Goal: Check status: Check status

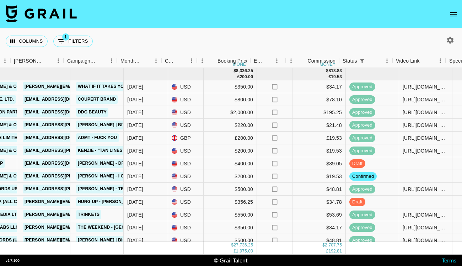
scroll to position [0, 281]
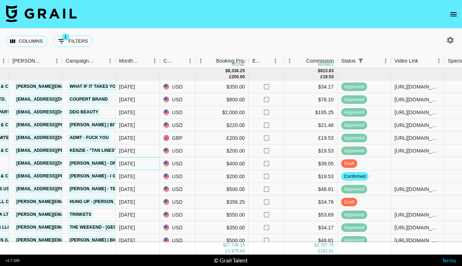
click at [154, 163] on div "[DATE]" at bounding box center [137, 163] width 44 height 13
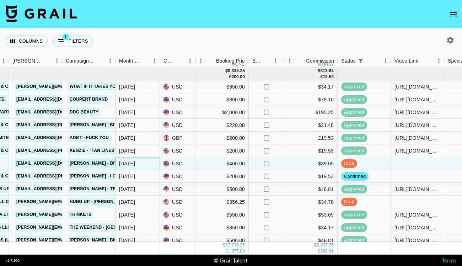
click at [156, 163] on div "[DATE]" at bounding box center [137, 163] width 44 height 13
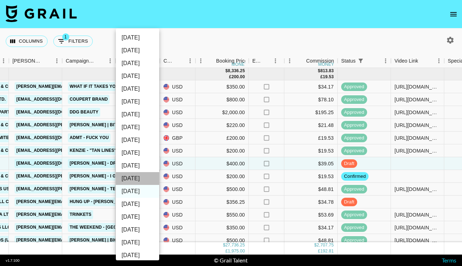
click at [139, 174] on li "[DATE]" at bounding box center [137, 178] width 43 height 13
type input "[DATE]"
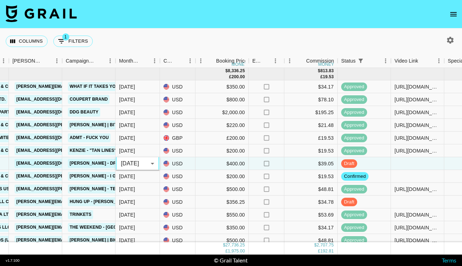
click at [198, 35] on div "Columns 1 Filters + Booking" at bounding box center [231, 41] width 462 height 26
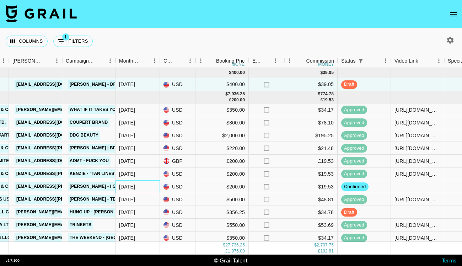
click at [151, 191] on div "[DATE]" at bounding box center [137, 186] width 44 height 13
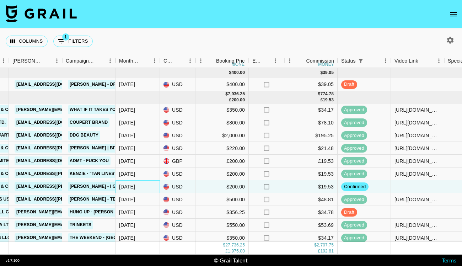
click at [151, 191] on div "[DATE]" at bounding box center [137, 186] width 44 height 13
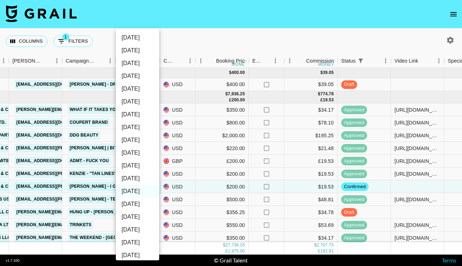
click at [140, 167] on li "[DATE]" at bounding box center [137, 165] width 43 height 13
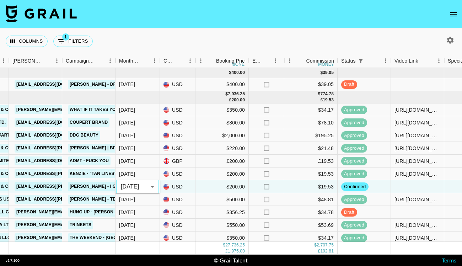
click at [152, 185] on body "Columns 1 Filters + Booking Month Due Airtable ID Talent Manager Client [PERSON…" at bounding box center [231, 133] width 462 height 266
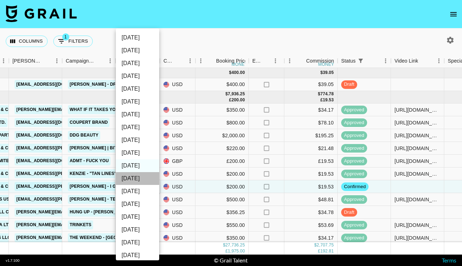
click at [144, 179] on li "[DATE]" at bounding box center [137, 178] width 43 height 13
type input "[DATE]"
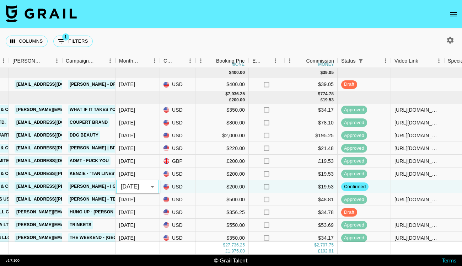
click at [156, 47] on div "Columns 1 Filters + Booking" at bounding box center [231, 41] width 462 height 26
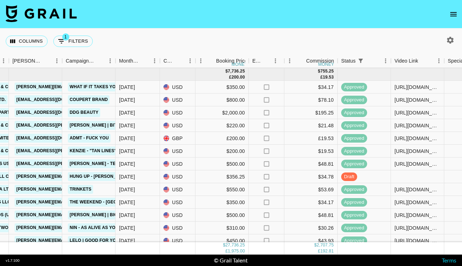
scroll to position [36, 280]
click at [150, 178] on div "[DATE]" at bounding box center [138, 176] width 44 height 13
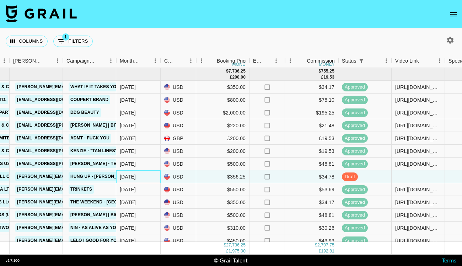
click at [150, 178] on div "[DATE]" at bounding box center [138, 176] width 44 height 13
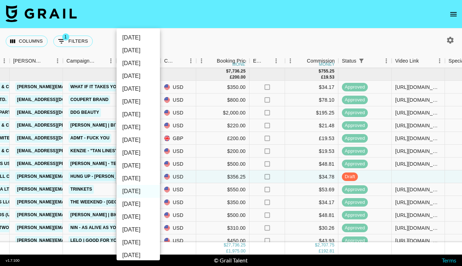
click at [193, 40] on div at bounding box center [231, 133] width 462 height 266
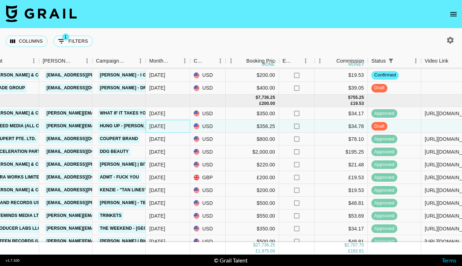
scroll to position [7, 251]
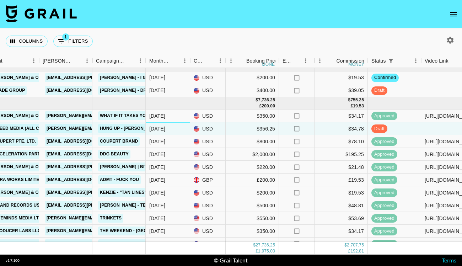
click at [178, 128] on div "[DATE]" at bounding box center [168, 128] width 44 height 13
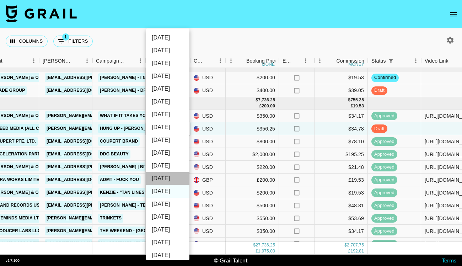
click at [164, 181] on li "[DATE]" at bounding box center [167, 178] width 43 height 13
type input "[DATE]"
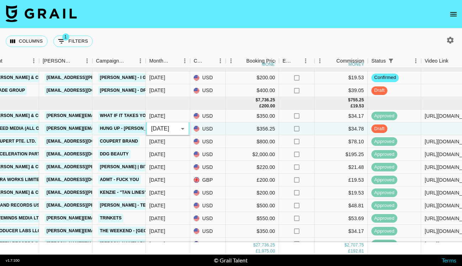
click at [184, 38] on div "Columns 1 Filters + Booking" at bounding box center [231, 41] width 462 height 26
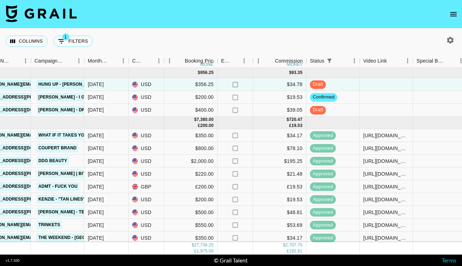
scroll to position [0, 312]
